Goal: Check status

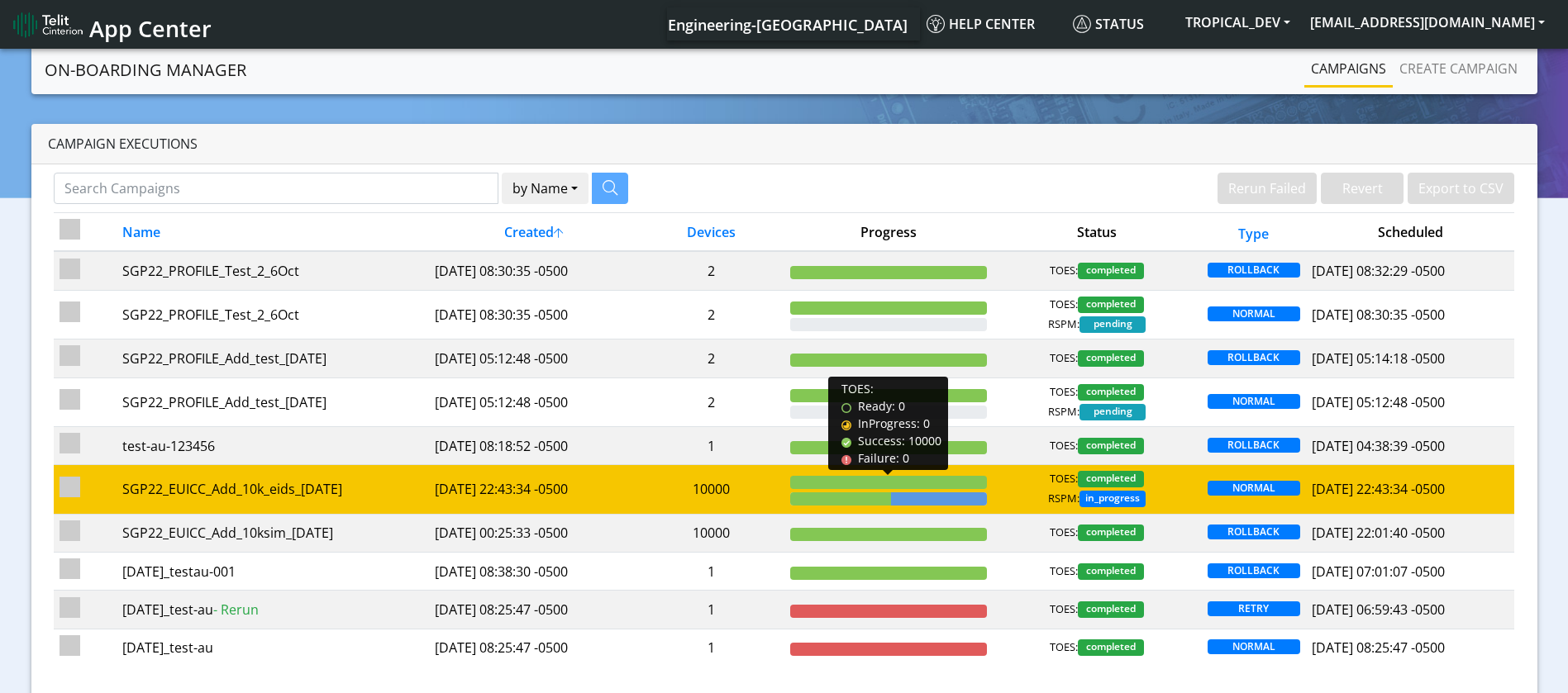
click at [899, 478] on div at bounding box center [887, 482] width 196 height 13
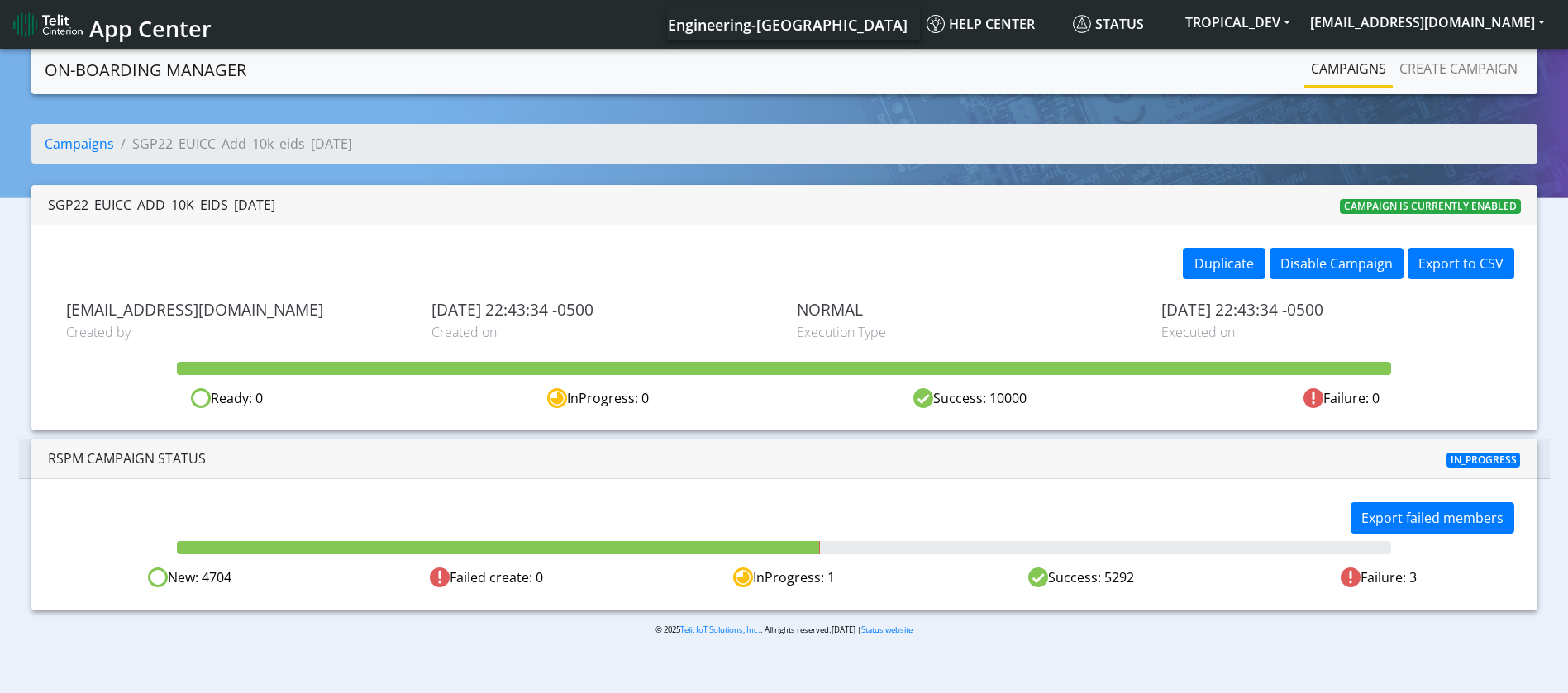
click at [797, 496] on div "Export failed members New: 4704 Failed create: 0 InProgress: 1 Success: 5292 Fa…" at bounding box center [784, 545] width 1505 height 131
click at [924, 520] on div "Export failed members" at bounding box center [1155, 519] width 743 height 35
